Goal: Contribute content

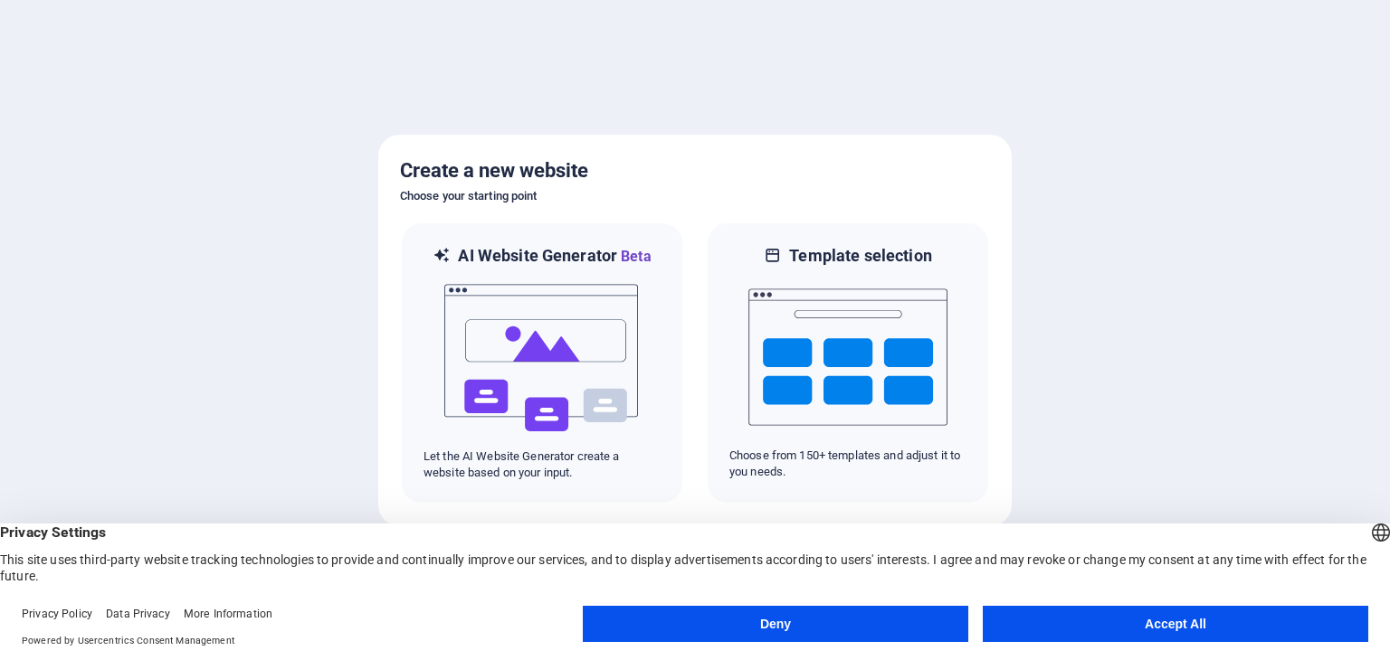
click at [1232, 631] on button "Accept All" at bounding box center [1175, 624] width 385 height 36
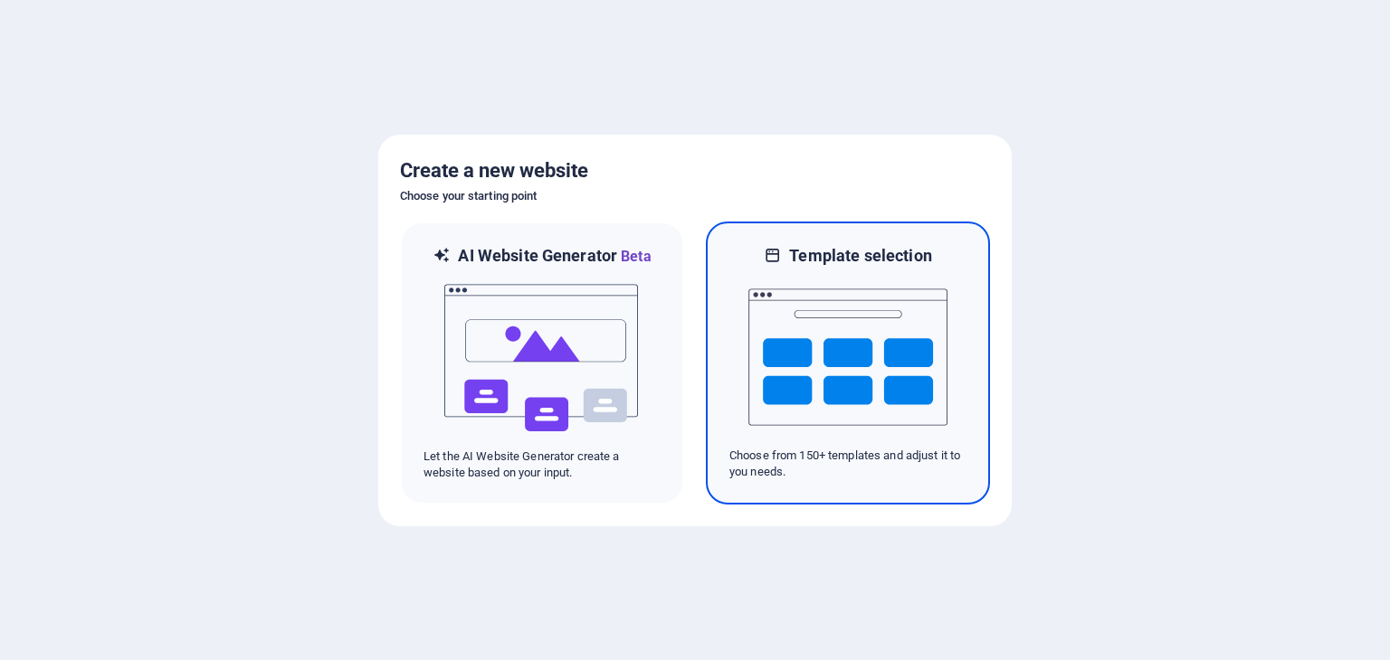
click at [800, 356] on img at bounding box center [847, 357] width 199 height 181
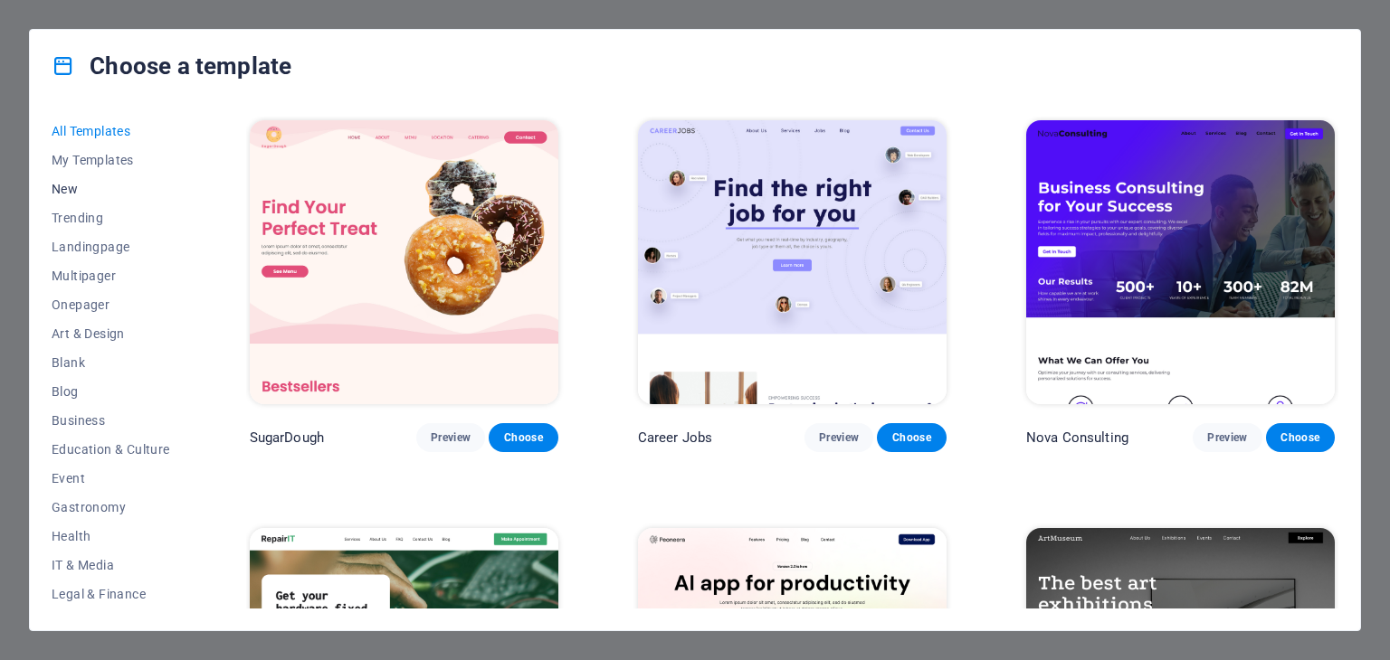
click at [76, 182] on span "New" at bounding box center [111, 189] width 119 height 14
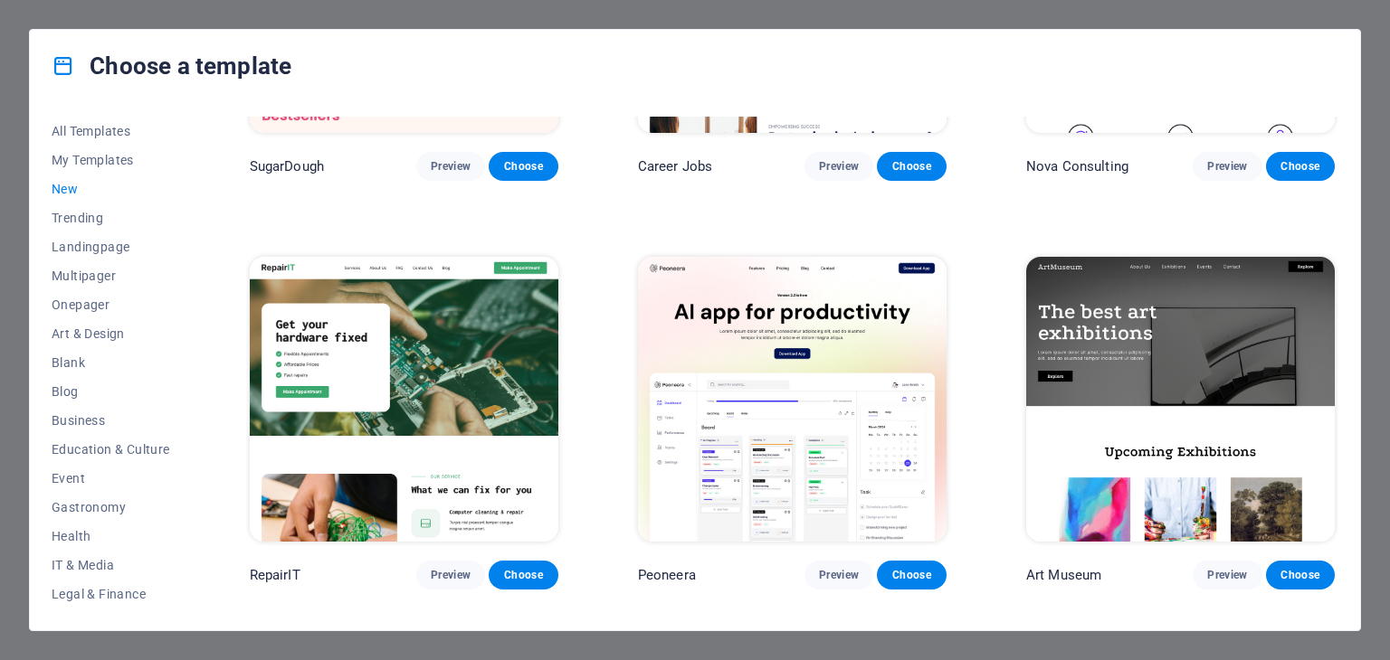
scroll to position [724, 0]
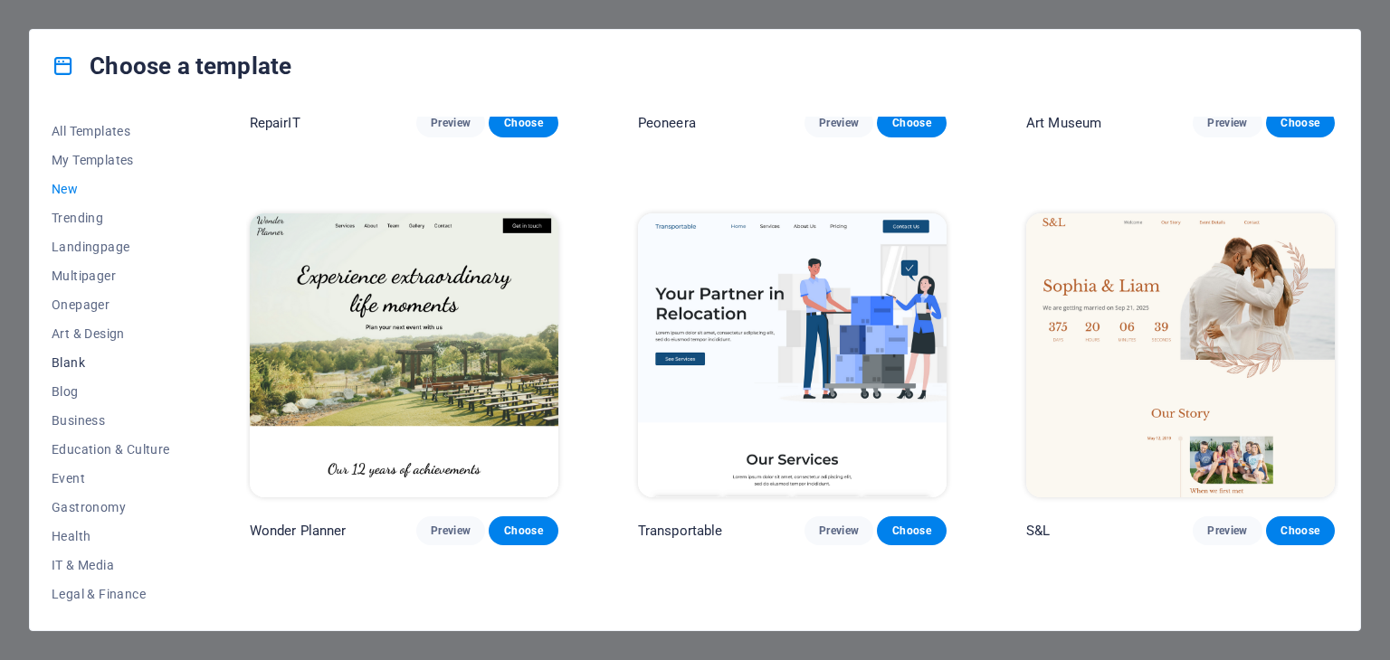
click at [80, 358] on span "Blank" at bounding box center [111, 363] width 119 height 14
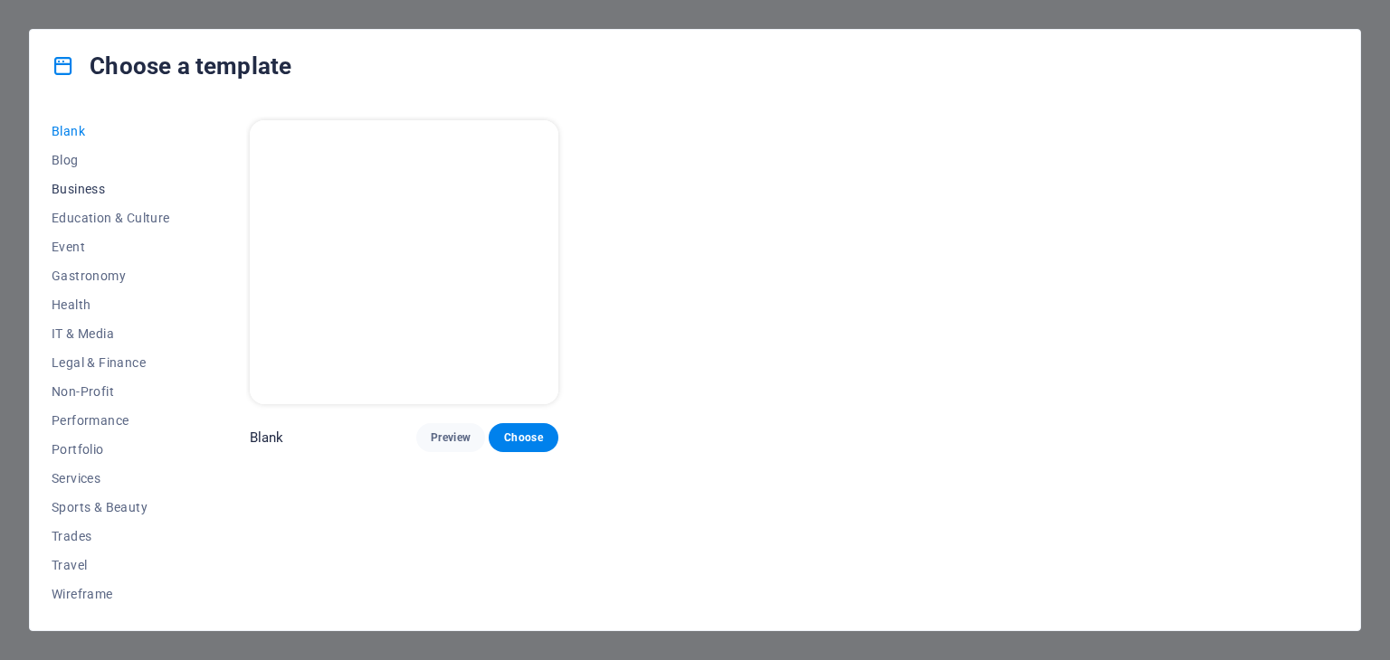
scroll to position [0, 0]
click at [536, 433] on span "Choose" at bounding box center [523, 438] width 40 height 14
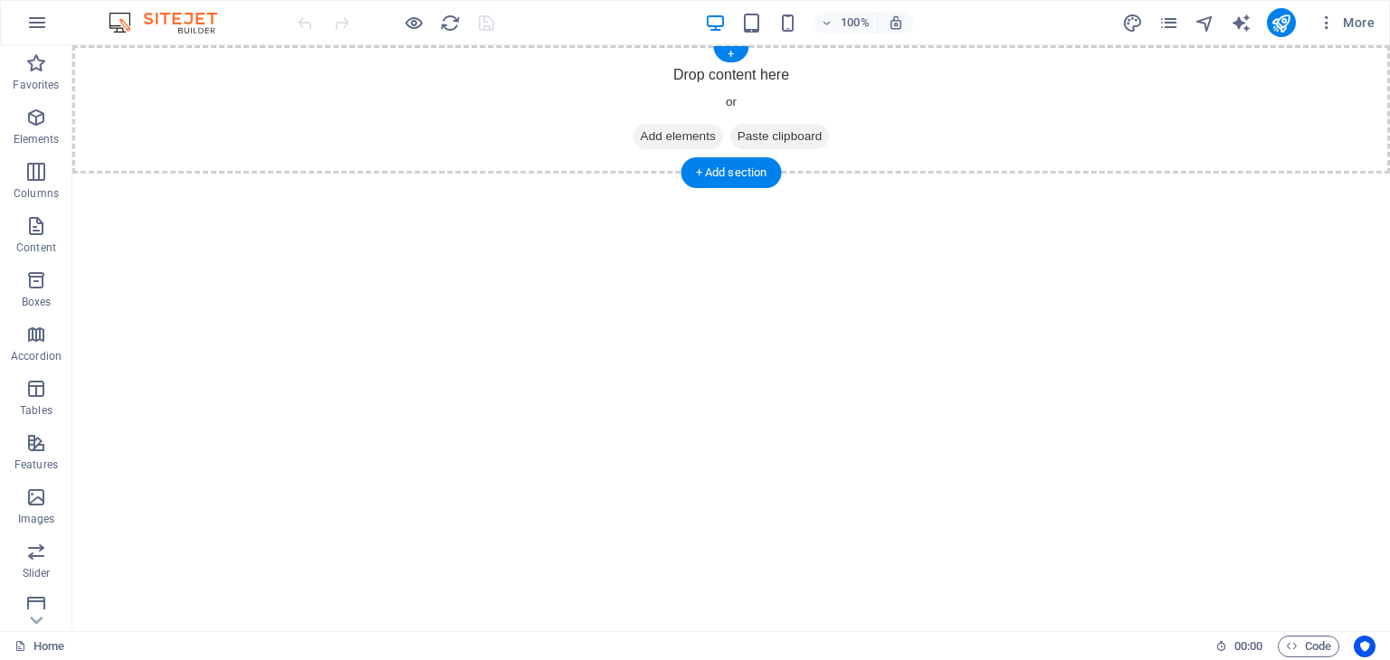
click at [660, 139] on span "Add elements" at bounding box center [678, 136] width 90 height 25
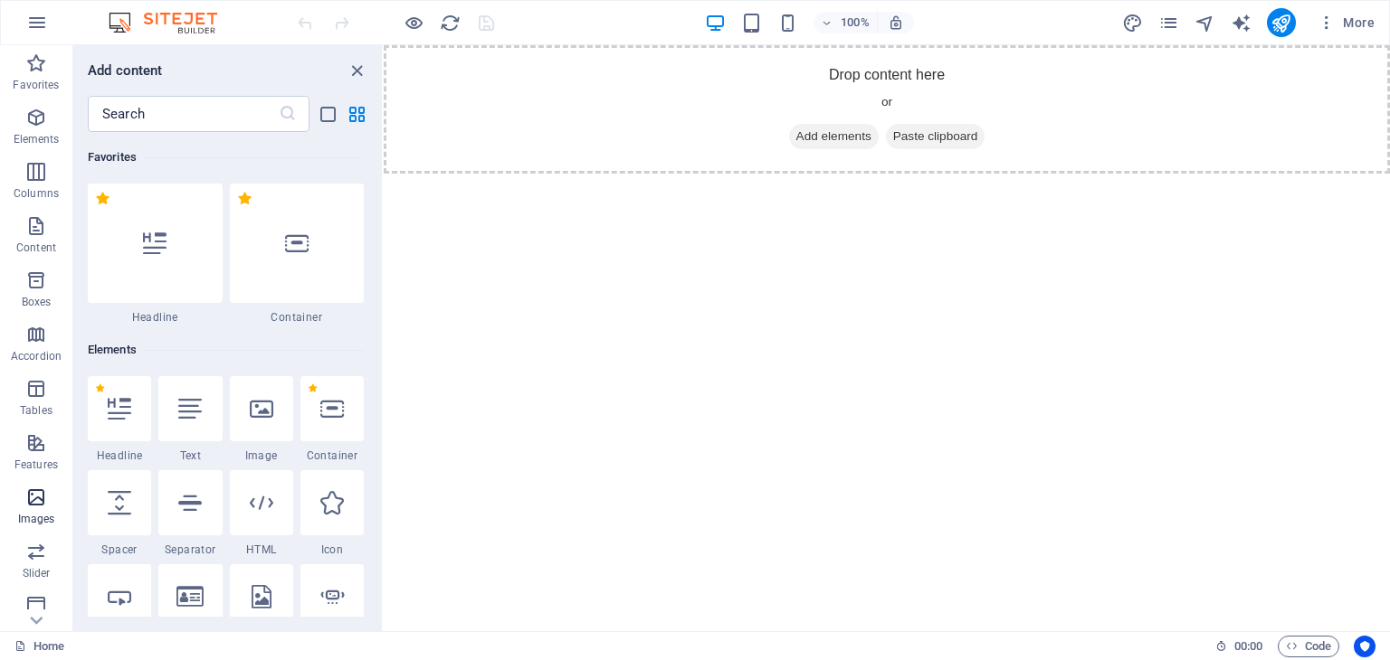
click at [36, 504] on icon "button" at bounding box center [36, 498] width 22 height 22
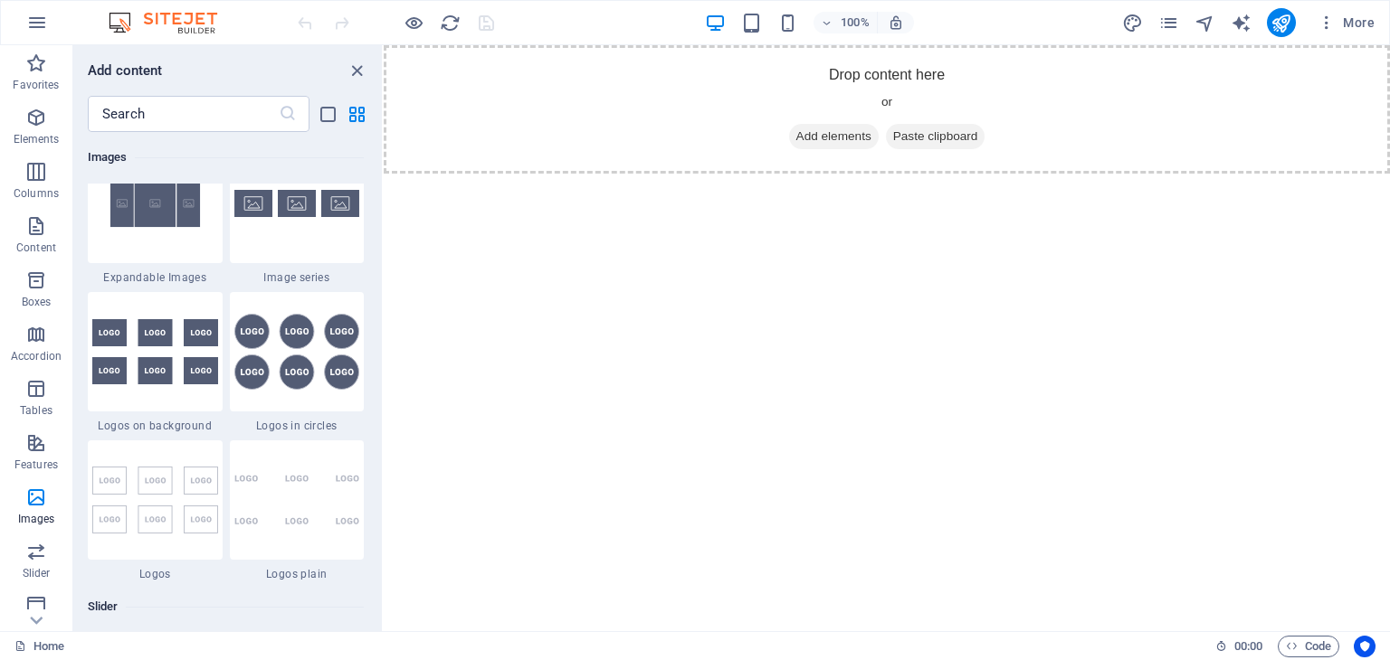
scroll to position [9536, 0]
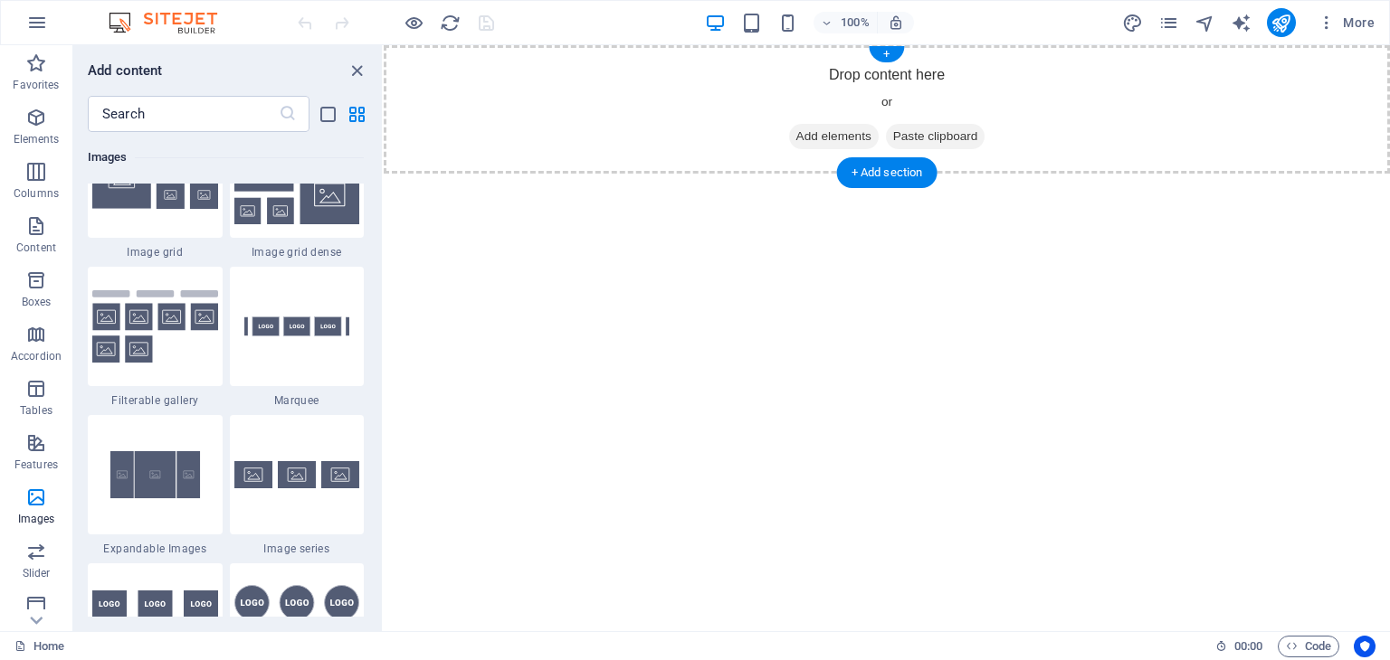
click at [650, 113] on div "Drop content here or Add elements Paste clipboard" at bounding box center [887, 109] width 1006 height 128
drag, startPoint x: 352, startPoint y: 63, endPoint x: 279, endPoint y: 17, distance: 86.6
click at [351, 62] on icon "close panel" at bounding box center [357, 71] width 21 height 21
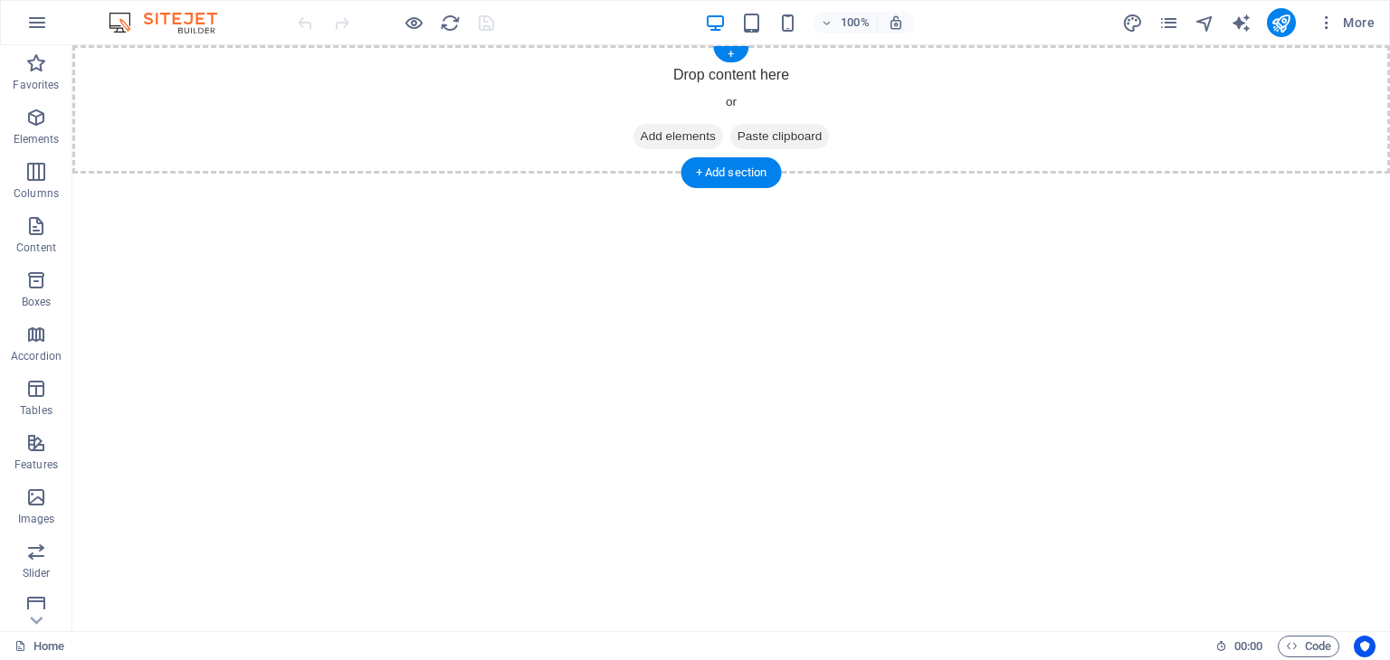
click at [797, 73] on div "Drop content here or Add elements Paste clipboard" at bounding box center [730, 109] width 1317 height 128
drag, startPoint x: 720, startPoint y: 48, endPoint x: 337, endPoint y: 4, distance: 386.2
click at [720, 48] on div "+" at bounding box center [730, 54] width 35 height 16
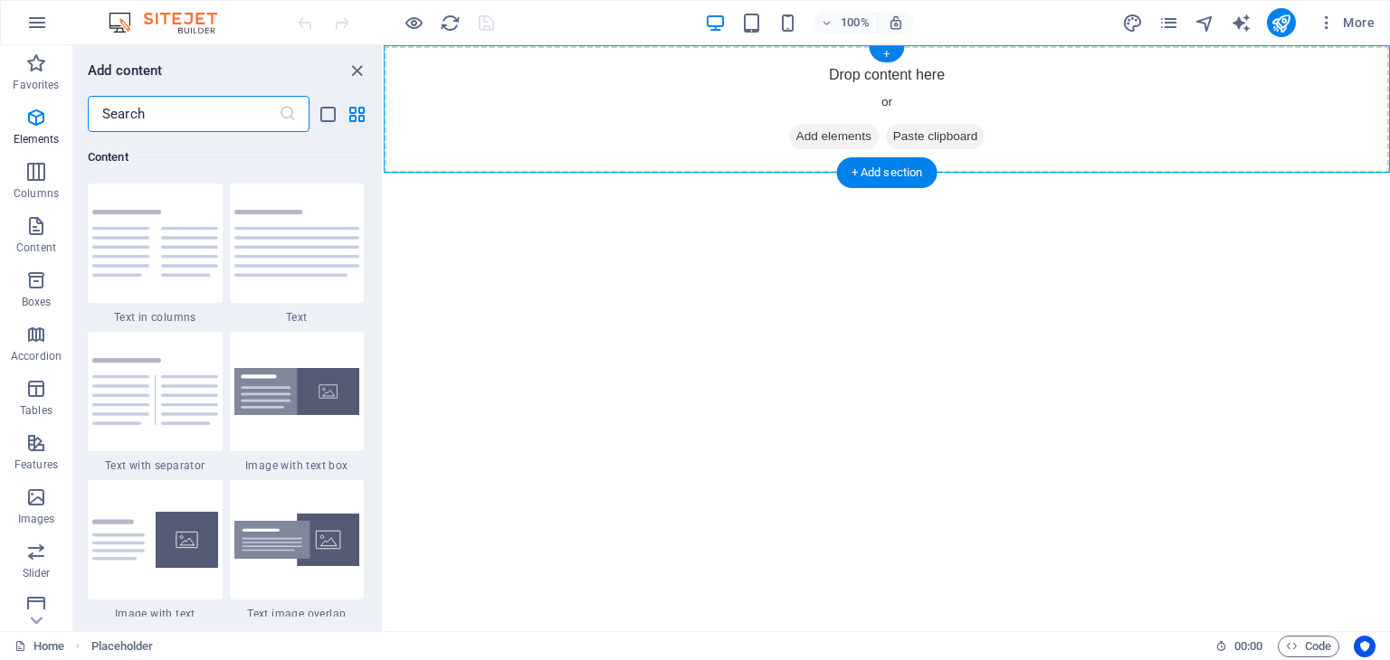
scroll to position [3166, 0]
click at [33, 504] on icon "button" at bounding box center [36, 498] width 22 height 22
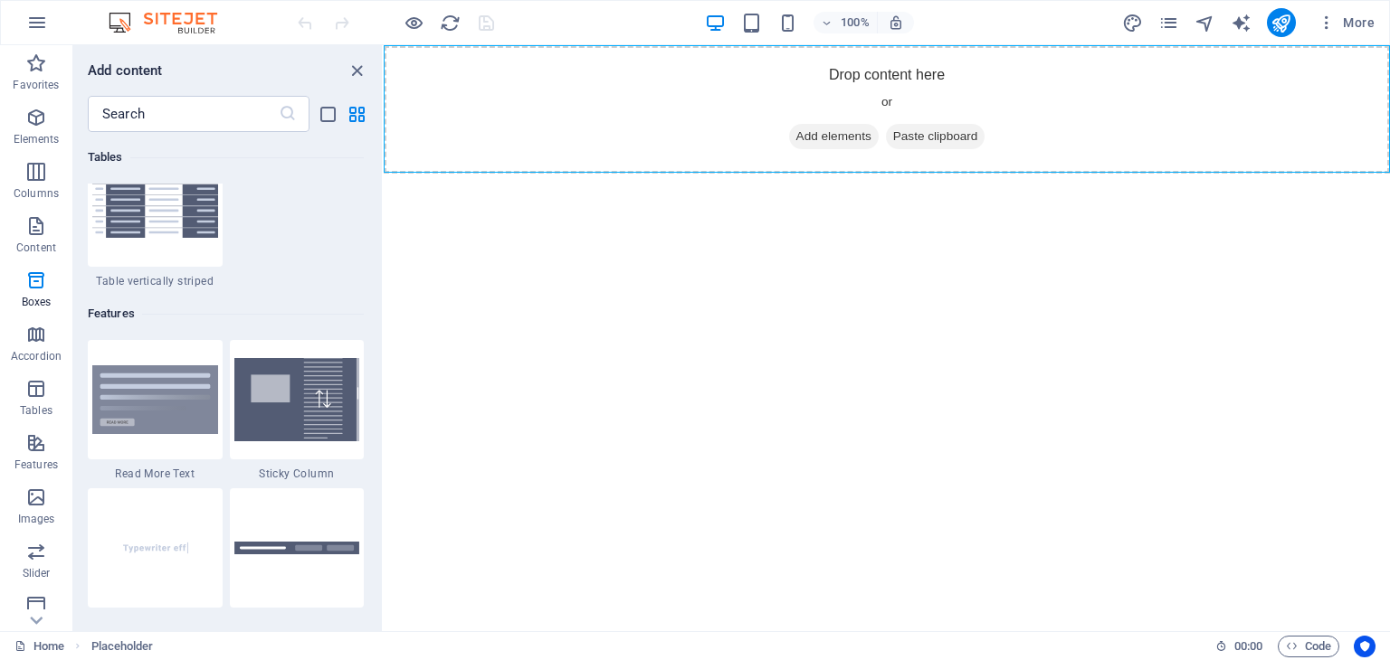
scroll to position [9174, 0]
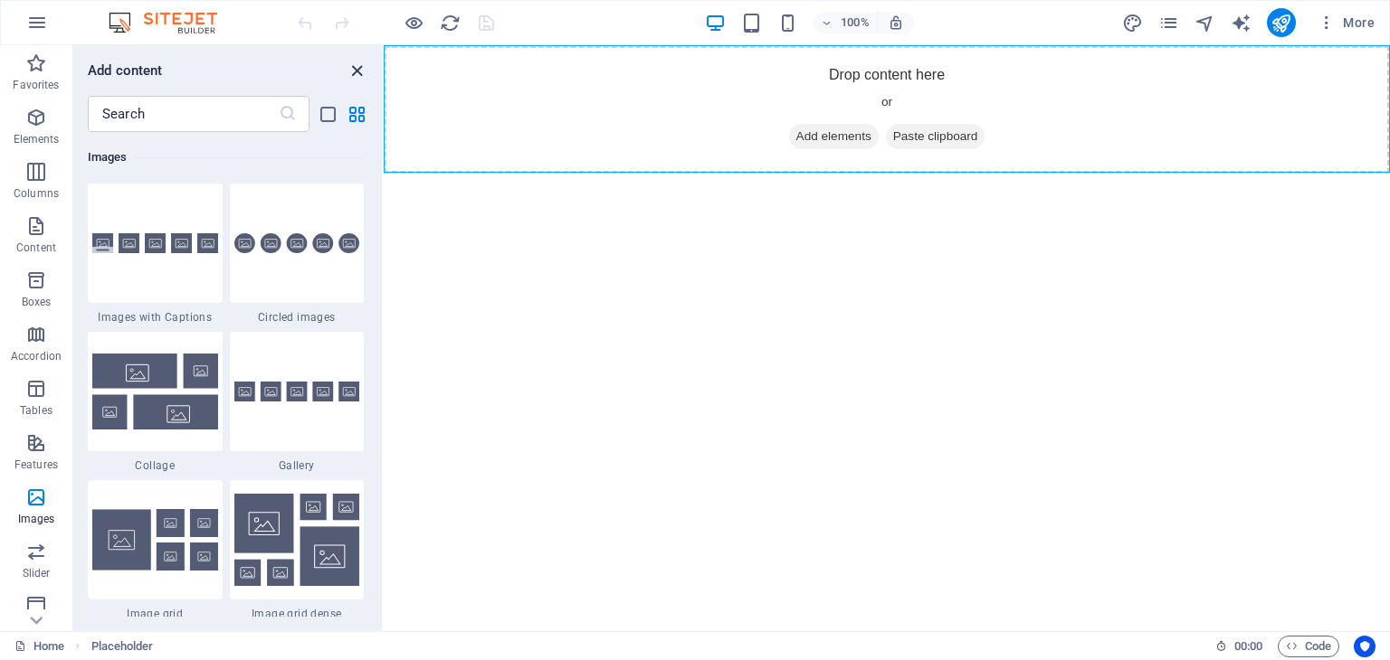
click at [354, 75] on icon "close panel" at bounding box center [357, 71] width 21 height 21
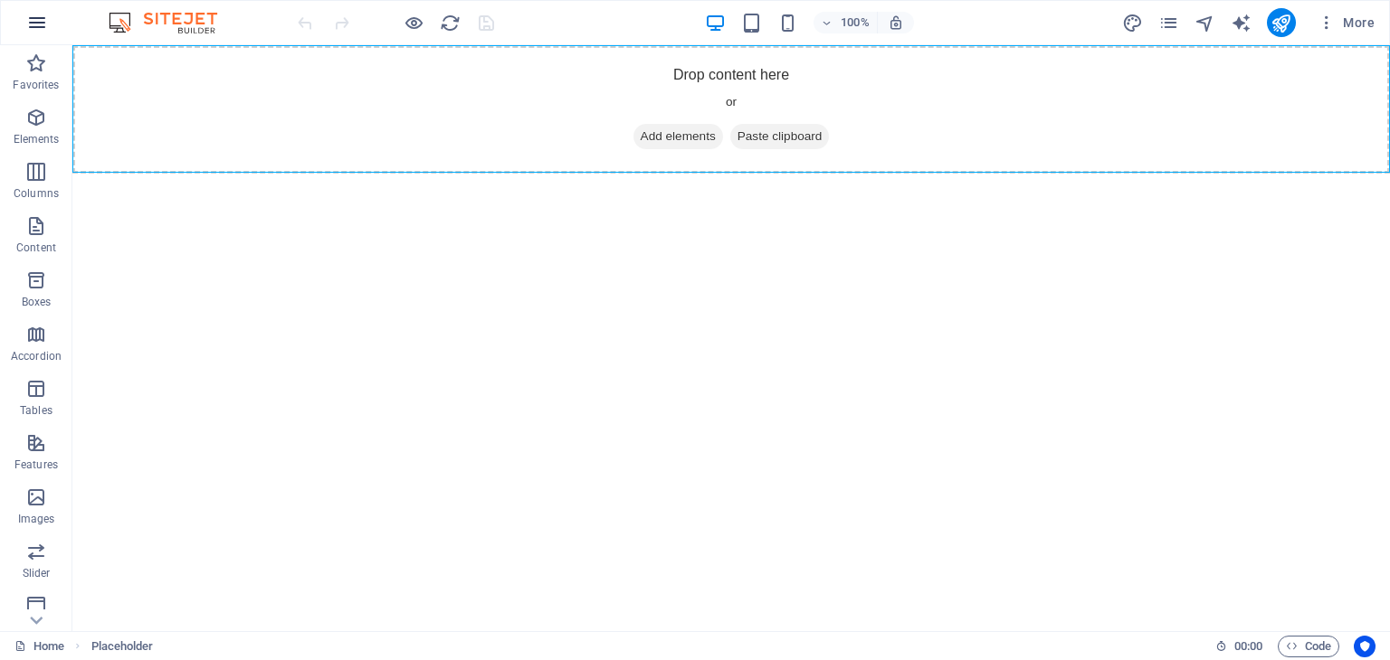
click at [27, 26] on icon "button" at bounding box center [37, 23] width 22 height 22
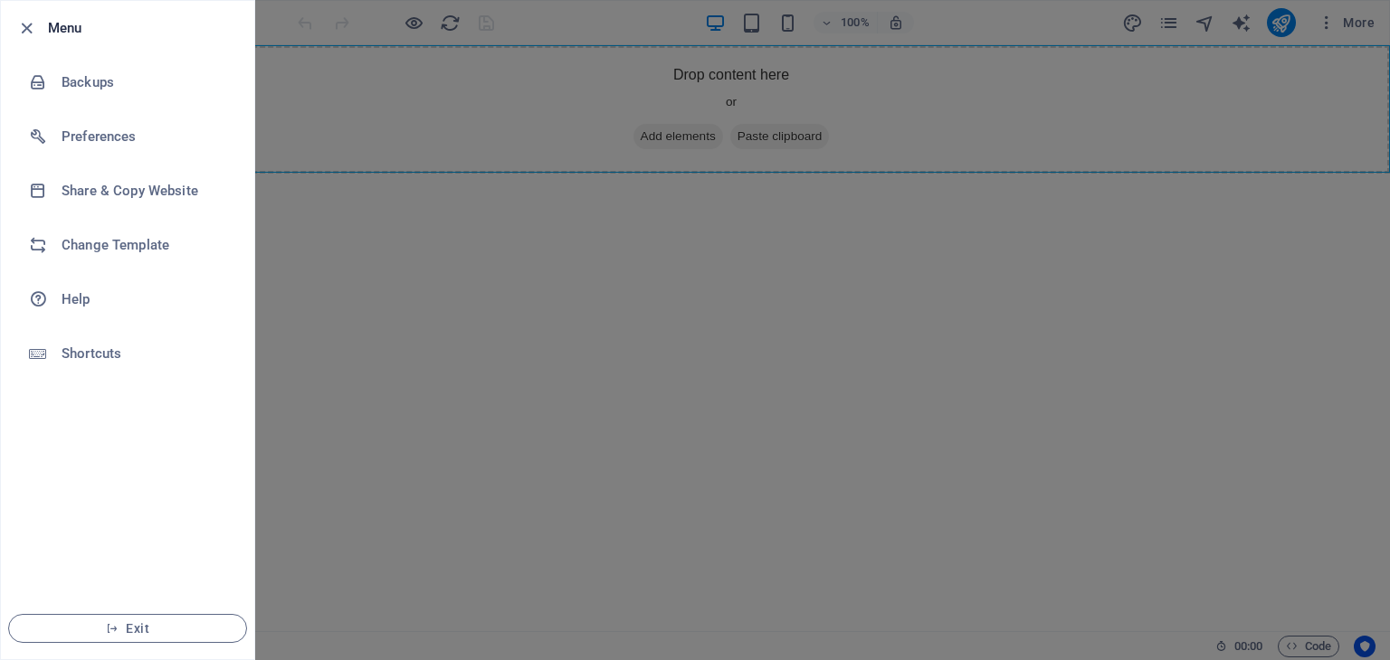
click at [484, 319] on div at bounding box center [695, 330] width 1390 height 660
